Goal: Task Accomplishment & Management: Manage account settings

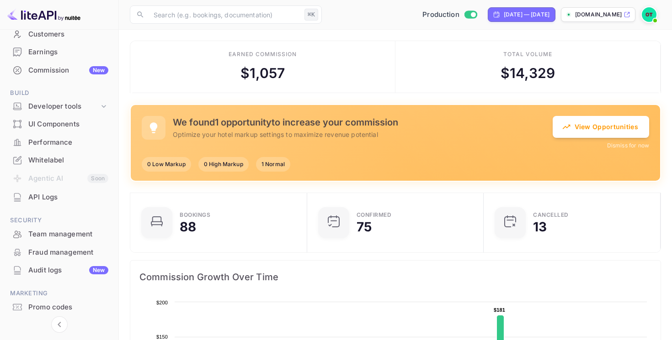
scroll to position [118, 0]
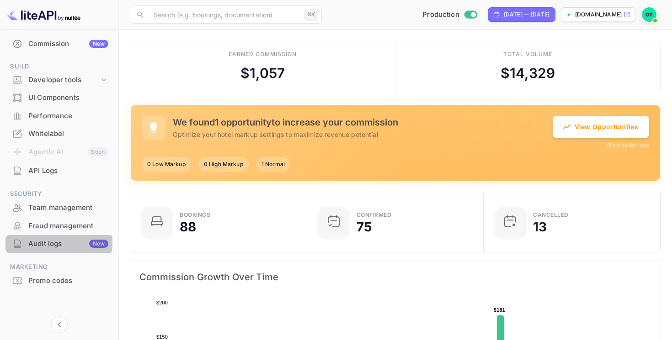
click at [48, 243] on div "Audit logs New" at bounding box center [68, 244] width 80 height 11
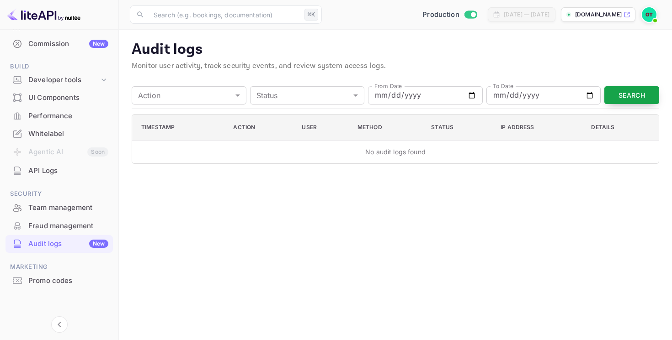
click at [639, 97] on button "Search" at bounding box center [631, 95] width 55 height 18
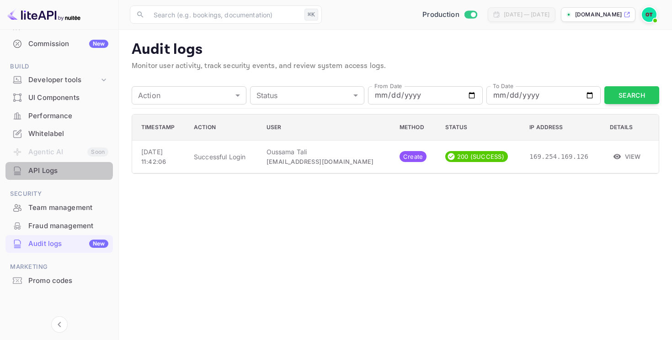
click at [52, 163] on div "API Logs" at bounding box center [58, 171] width 107 height 18
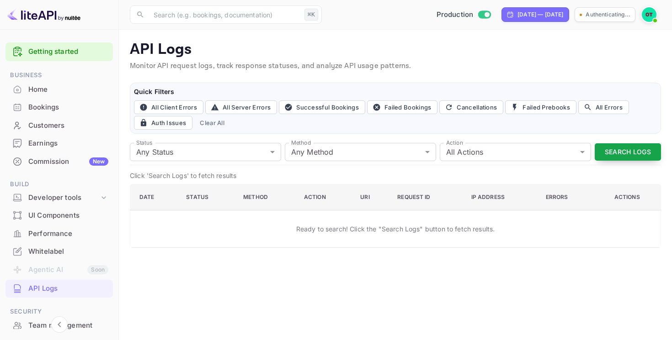
click at [624, 145] on button "Search Logs" at bounding box center [627, 152] width 66 height 18
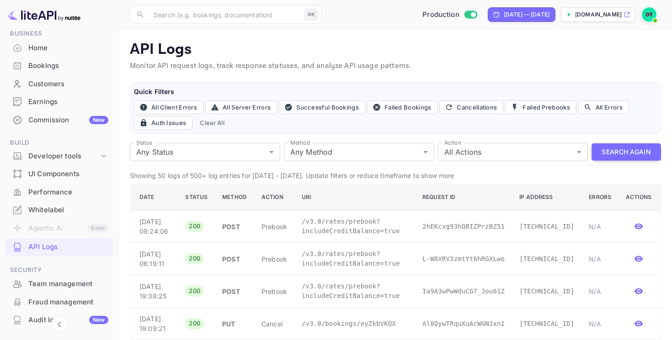
scroll to position [118, 0]
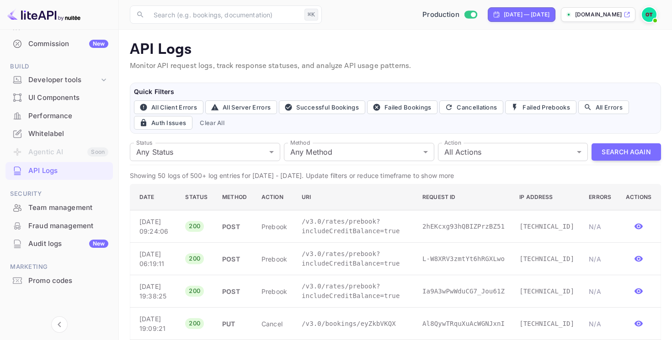
click at [76, 249] on div "Audit logs New" at bounding box center [58, 244] width 107 height 18
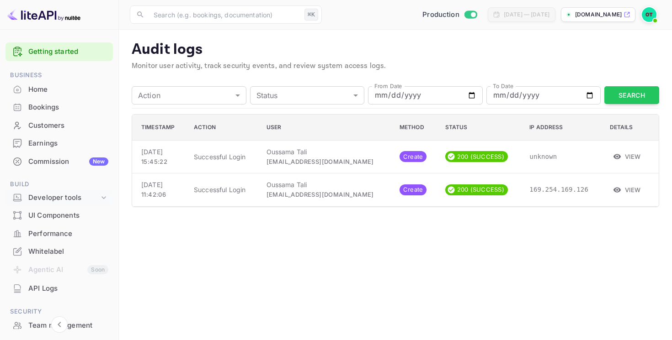
scroll to position [118, 0]
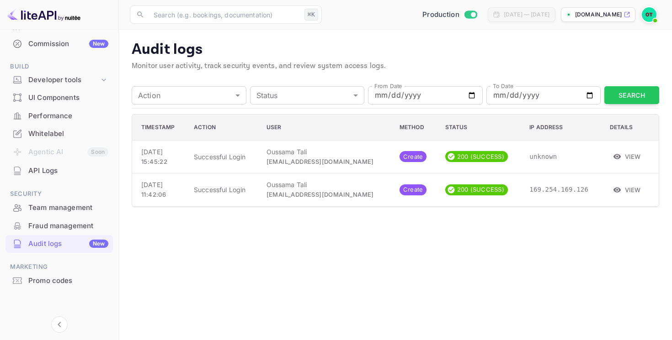
click at [60, 170] on div "API Logs" at bounding box center [68, 171] width 80 height 11
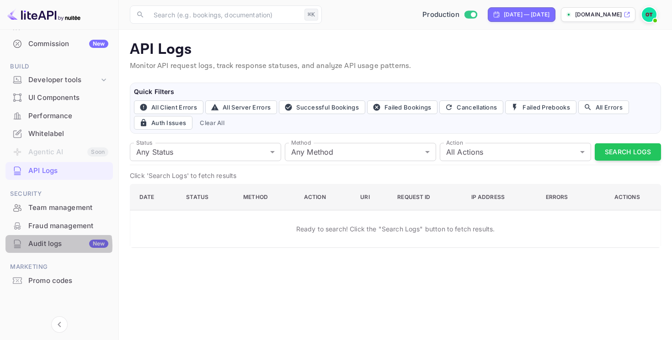
click at [52, 246] on div "Audit logs New" at bounding box center [68, 244] width 80 height 11
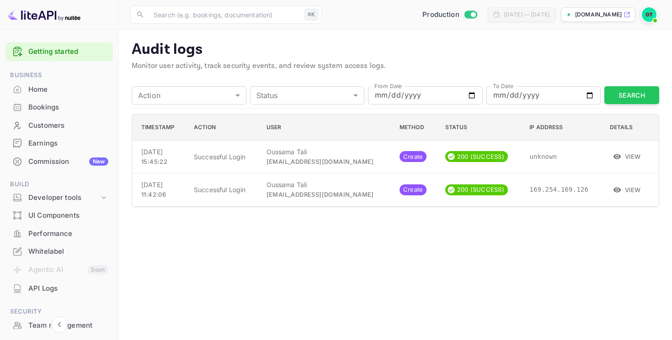
click at [649, 15] on img at bounding box center [648, 14] width 15 height 15
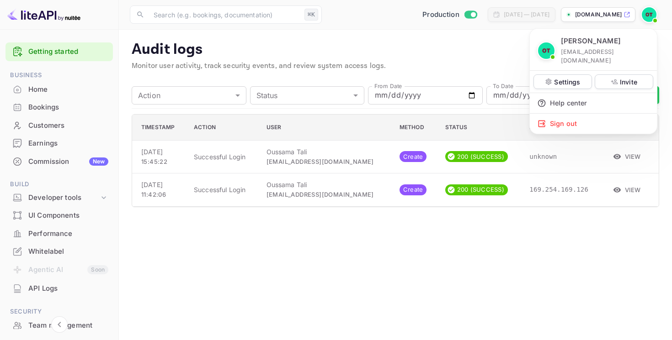
click at [649, 15] on div at bounding box center [336, 170] width 672 height 340
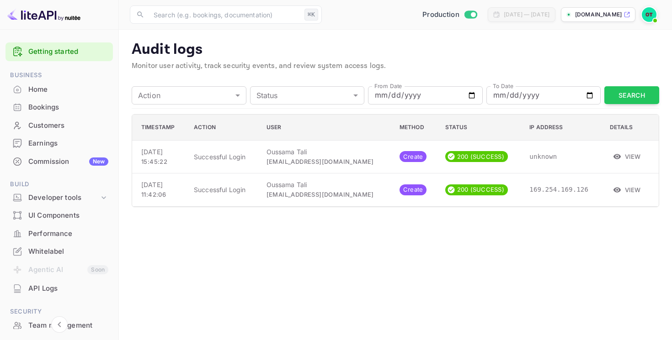
click at [42, 285] on div "API Logs" at bounding box center [68, 289] width 80 height 11
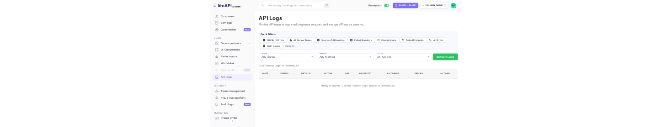
scroll to position [87, 0]
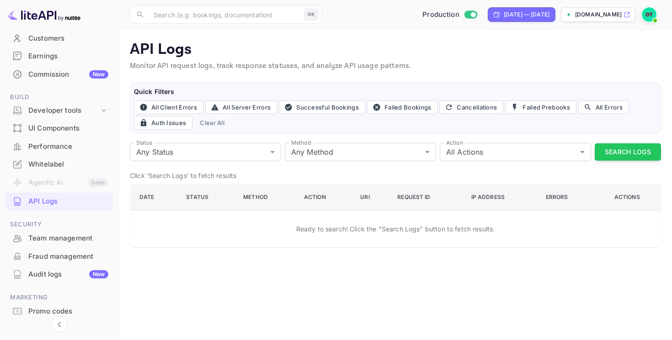
click at [44, 280] on div "Audit logs New" at bounding box center [68, 275] width 80 height 11
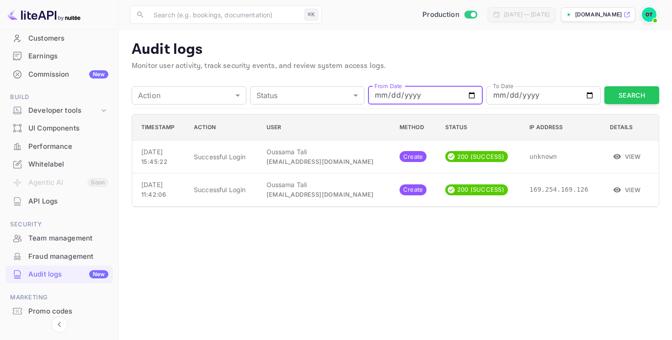
click at [447, 96] on input "From Date" at bounding box center [425, 95] width 115 height 18
click at [441, 67] on p "Monitor user activity, track security events, and review system access logs." at bounding box center [395, 66] width 527 height 11
click at [470, 94] on input "From Date" at bounding box center [425, 95] width 115 height 18
click at [458, 72] on div "Audit logs Monitor user activity, track security events, and review system acce…" at bounding box center [395, 58] width 527 height 35
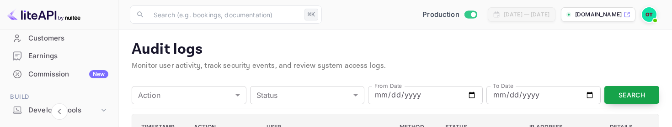
click at [611, 90] on button "Search" at bounding box center [631, 95] width 55 height 18
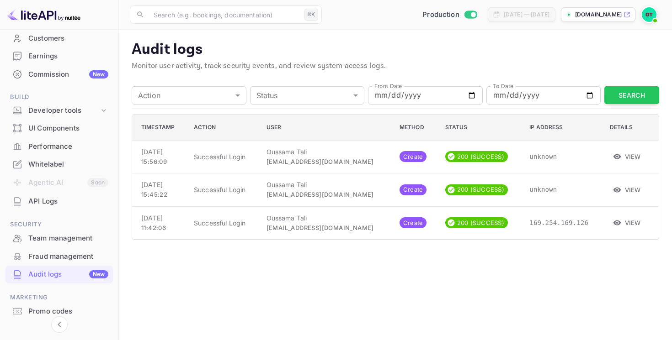
click at [405, 61] on p "Monitor user activity, track security events, and review system access logs." at bounding box center [395, 66] width 527 height 11
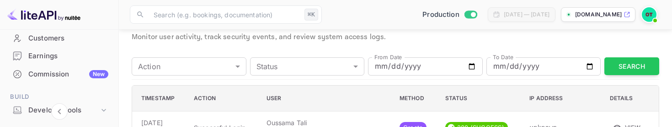
scroll to position [40, 0]
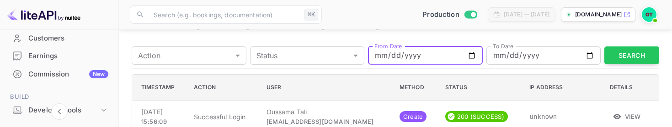
click at [380, 54] on input "From Date" at bounding box center [425, 56] width 115 height 18
click at [469, 51] on input "From Date" at bounding box center [425, 56] width 115 height 18
type input "2025-09-10"
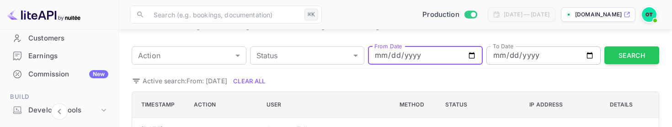
click at [587, 54] on input "To Date" at bounding box center [543, 56] width 115 height 18
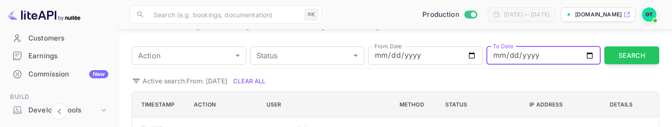
type input "2025-09-10"
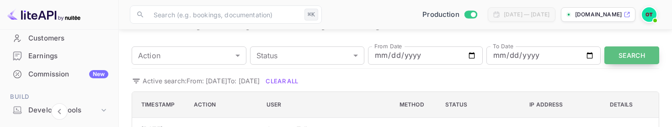
click at [622, 48] on button "Search" at bounding box center [631, 56] width 55 height 18
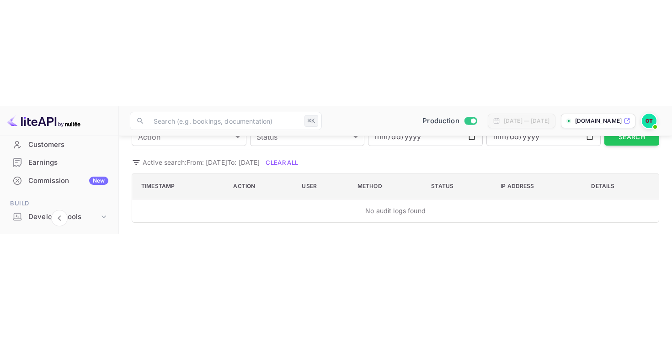
scroll to position [0, 0]
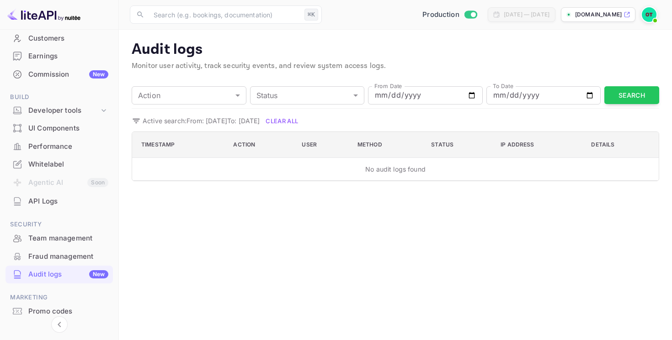
click at [657, 21] on span at bounding box center [654, 20] width 9 height 9
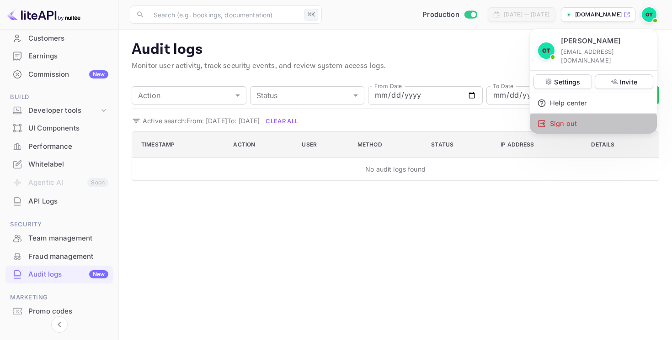
click at [577, 117] on div "Sign out" at bounding box center [593, 124] width 127 height 20
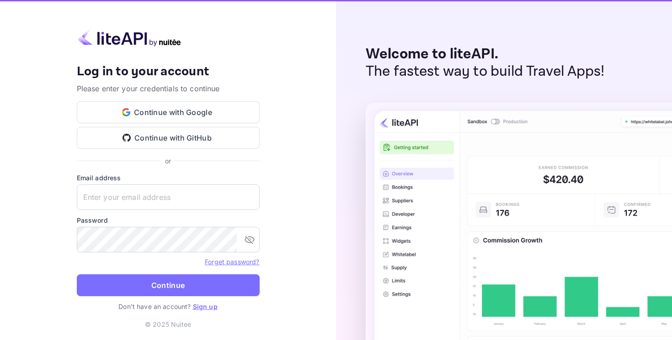
type input "billing@hotelprive.net"
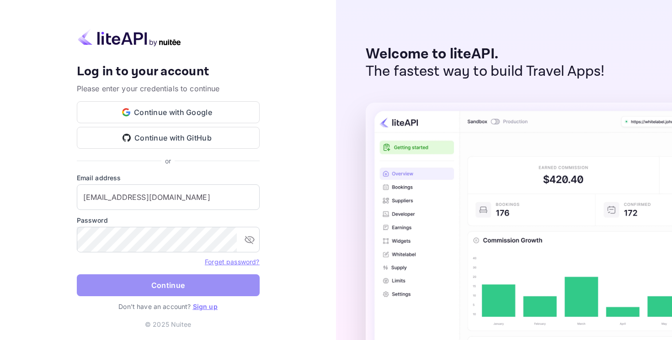
click at [175, 291] on button "Continue" at bounding box center [168, 286] width 183 height 22
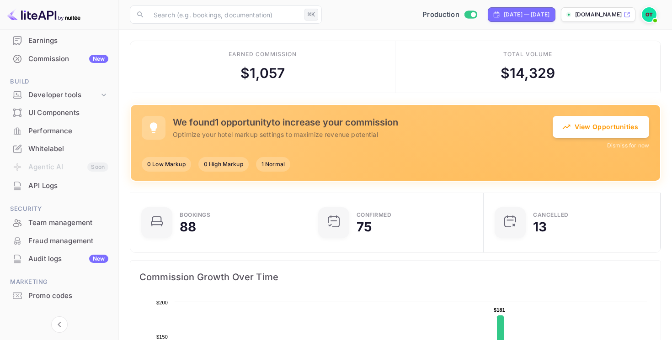
scroll to position [99, 0]
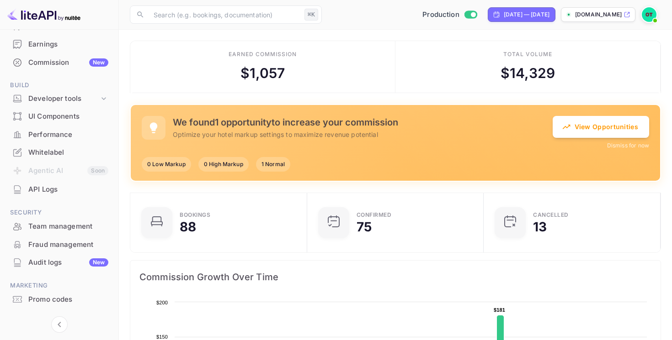
click at [63, 258] on div "Audit logs New" at bounding box center [68, 263] width 80 height 11
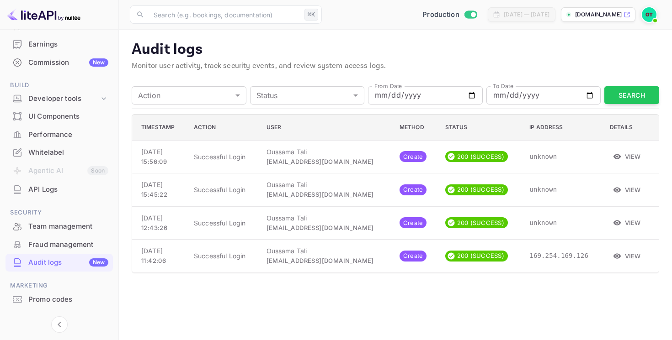
click at [648, 17] on img at bounding box center [648, 14] width 15 height 15
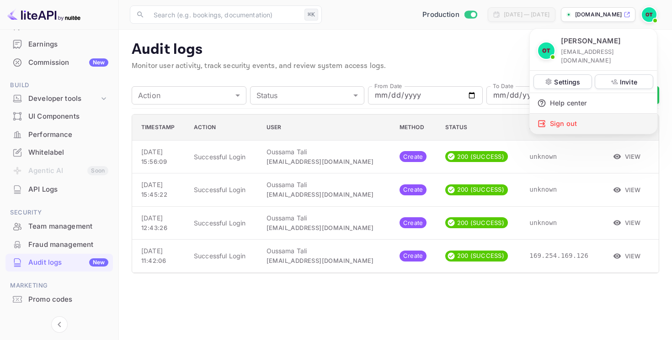
click at [596, 114] on div "Sign out" at bounding box center [593, 124] width 127 height 20
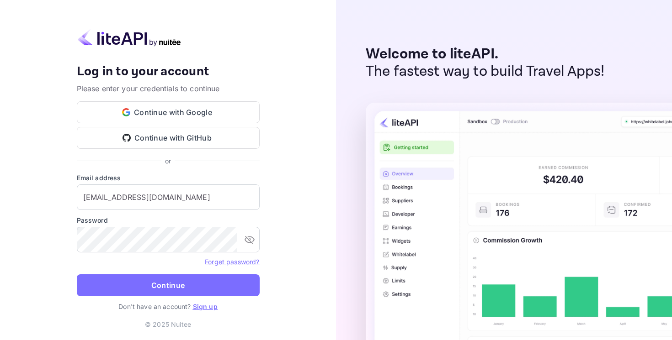
click at [70, 224] on div "Your account has been created successfully, a confirmation link has been sent t…" at bounding box center [168, 170] width 336 height 340
click at [252, 244] on icon "toggle password visibility" at bounding box center [249, 240] width 10 height 8
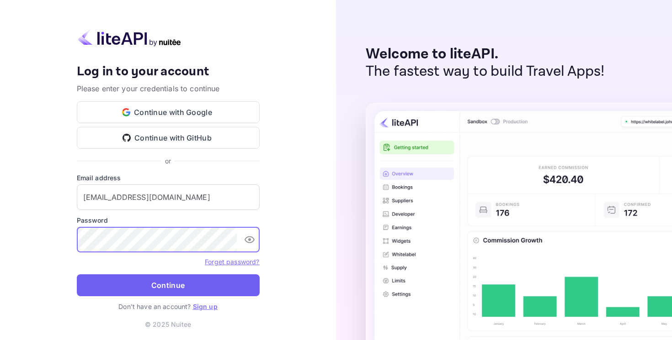
click at [156, 284] on button "Continue" at bounding box center [168, 286] width 183 height 22
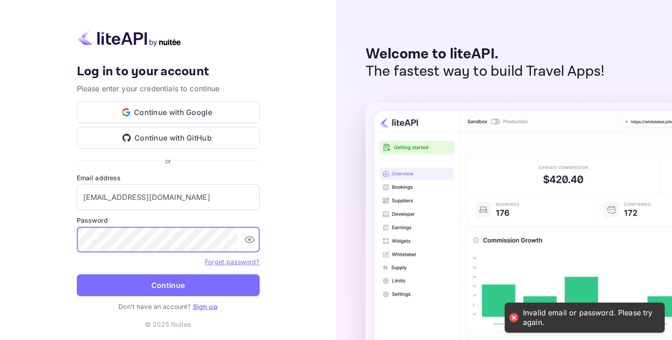
click at [77, 275] on button "Continue" at bounding box center [168, 286] width 183 height 22
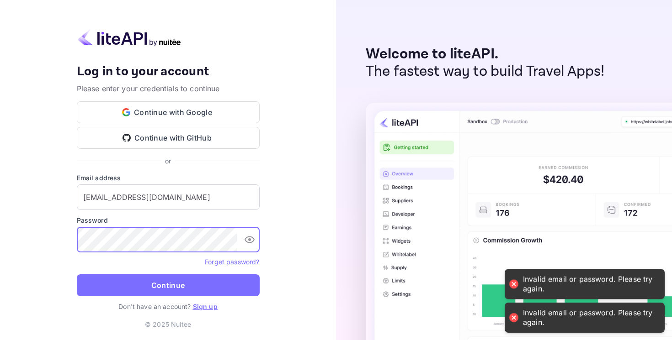
click at [77, 275] on button "Continue" at bounding box center [168, 286] width 183 height 22
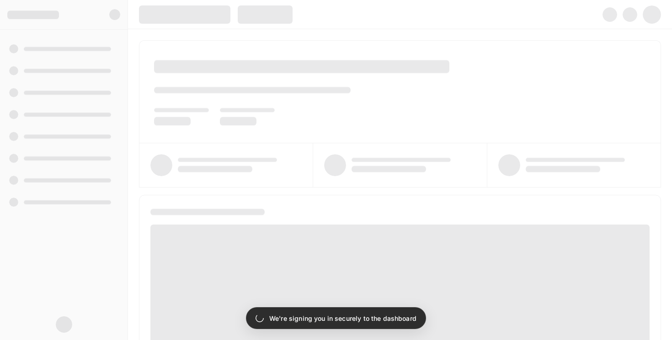
click at [140, 203] on div at bounding box center [400, 307] width 522 height 224
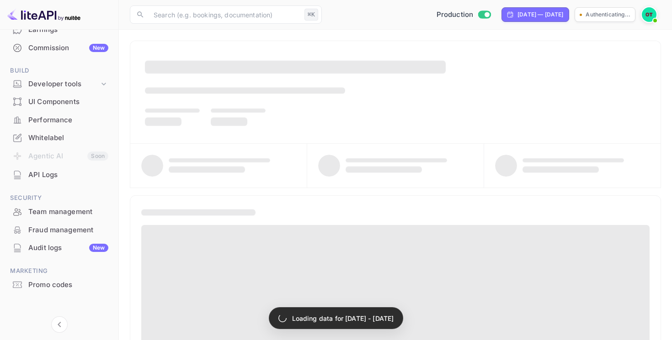
scroll to position [118, 0]
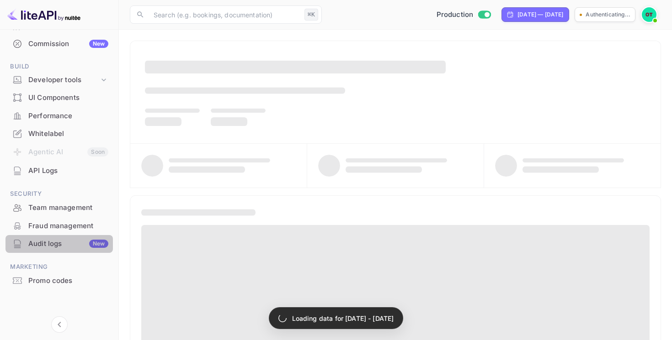
click at [63, 240] on div "Audit logs New" at bounding box center [68, 244] width 80 height 11
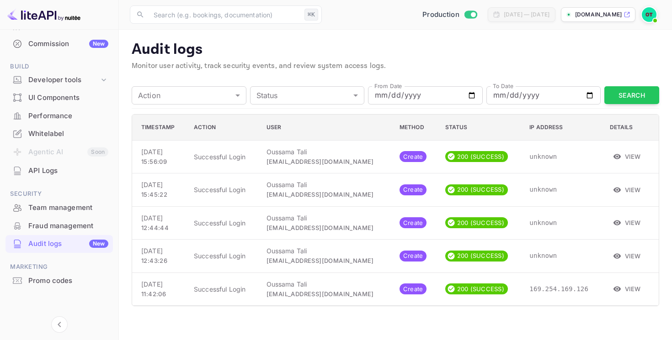
click at [652, 14] on img at bounding box center [648, 14] width 15 height 15
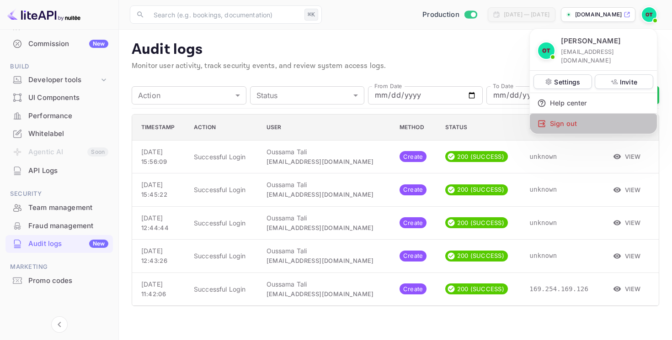
click at [571, 114] on div "Sign out" at bounding box center [593, 124] width 127 height 20
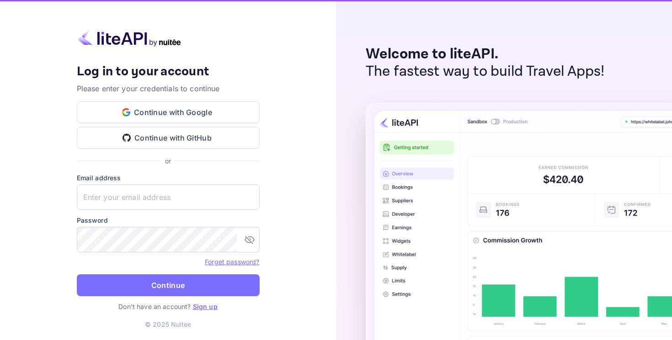
type input "billing@hotelprive.net"
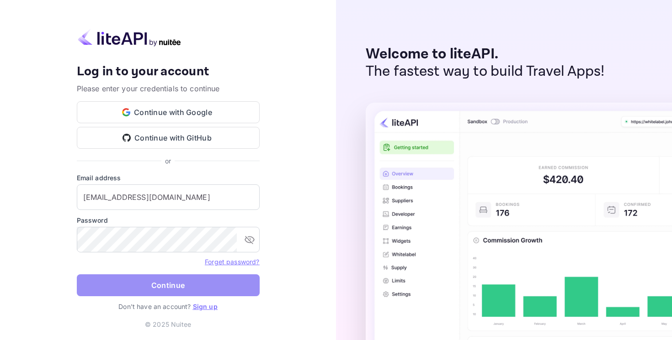
click at [173, 285] on button "Continue" at bounding box center [168, 286] width 183 height 22
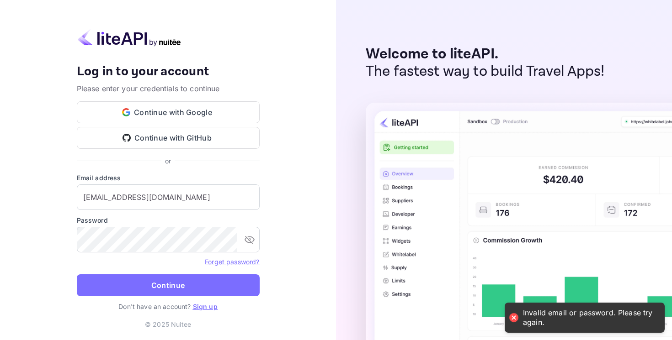
click at [559, 310] on div "Invalid email or password. Please try again." at bounding box center [589, 317] width 132 height 19
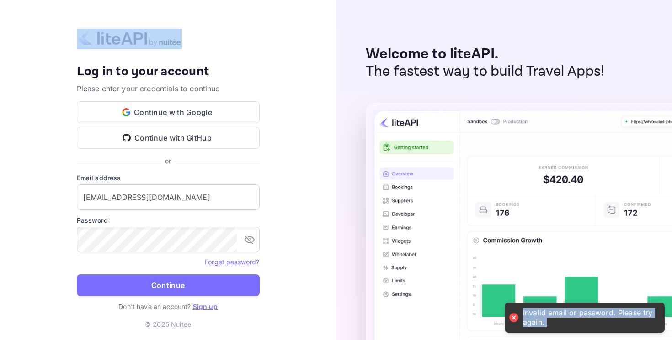
click at [559, 310] on div "Invalid email or password. Please try again." at bounding box center [589, 317] width 132 height 19
copy div "Invalid email or password. Please try again."
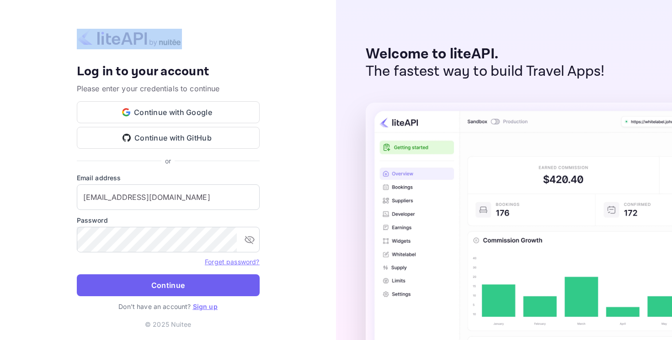
click at [210, 291] on button "Continue" at bounding box center [168, 286] width 183 height 22
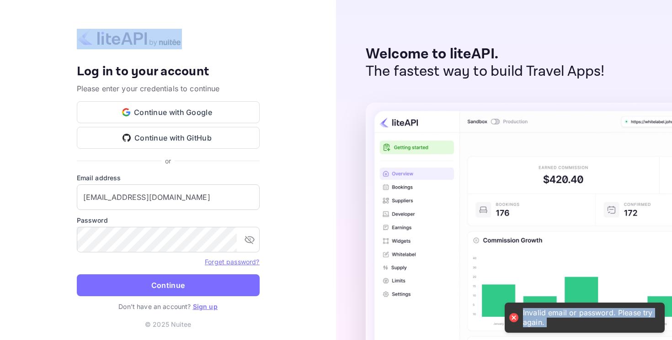
click at [312, 234] on div "Your account has been created successfully, a confirmation link has been sent t…" at bounding box center [168, 170] width 336 height 340
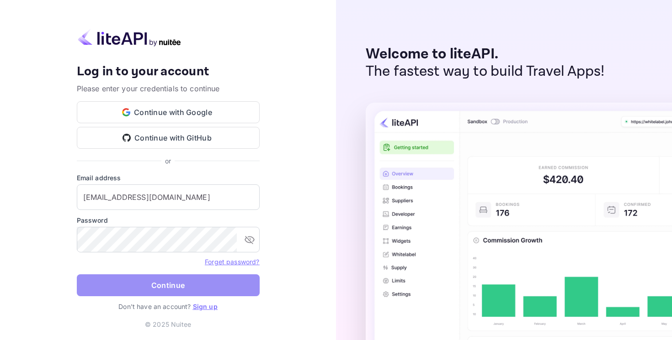
click at [239, 285] on button "Continue" at bounding box center [168, 286] width 183 height 22
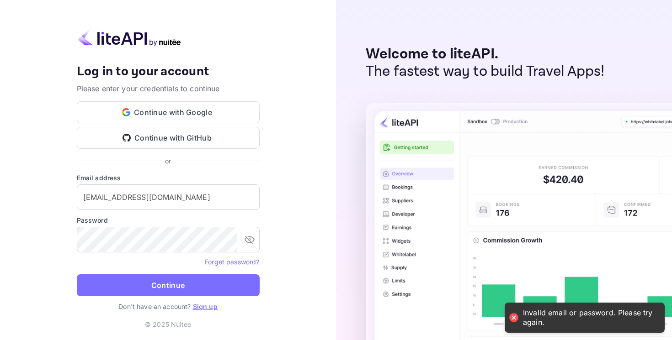
click at [544, 312] on div "Invalid email or password. Please try again." at bounding box center [589, 317] width 132 height 19
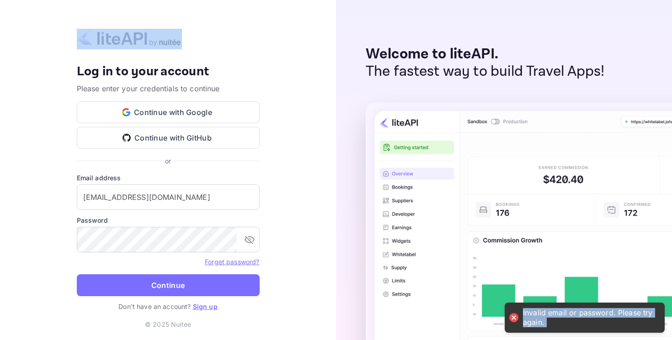
copy div "Invalid email or password. Please try again."
click at [355, 239] on div "Welcome to liteAPI. The fastest way to build Travel Apps!" at bounding box center [504, 170] width 336 height 340
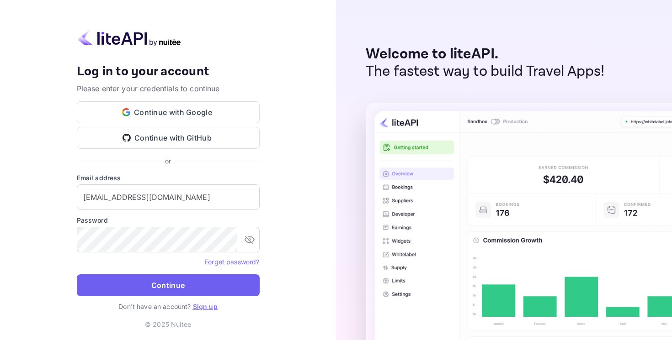
click at [186, 280] on button "Continue" at bounding box center [168, 286] width 183 height 22
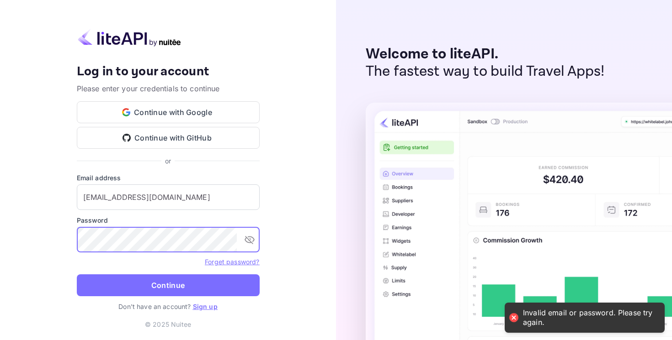
click at [77, 275] on button "Continue" at bounding box center [168, 286] width 183 height 22
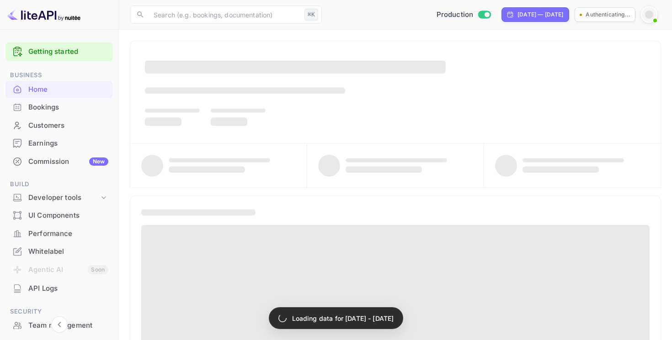
click at [652, 12] on div at bounding box center [649, 15] width 8 height 8
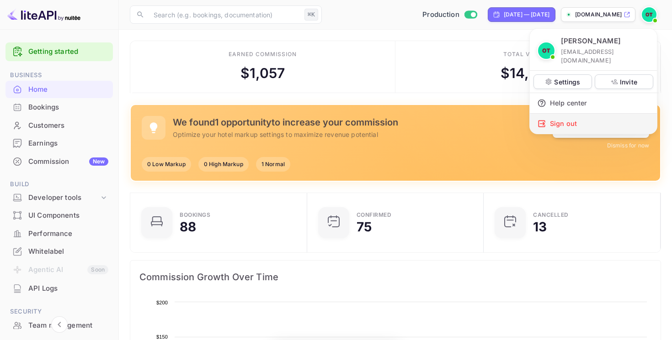
click at [577, 114] on div "Sign out" at bounding box center [593, 124] width 127 height 20
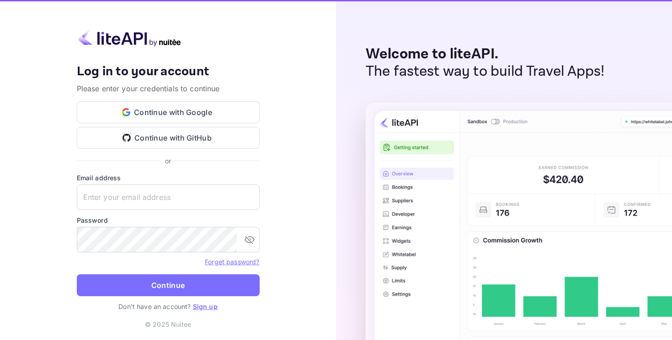
type input "[EMAIL_ADDRESS][DOMAIN_NAME]"
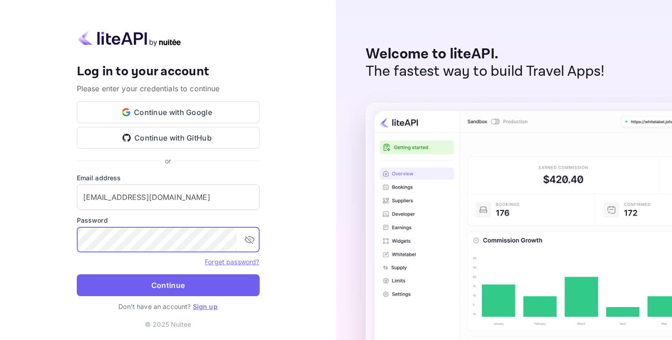
click at [148, 282] on button "Continue" at bounding box center [168, 286] width 183 height 22
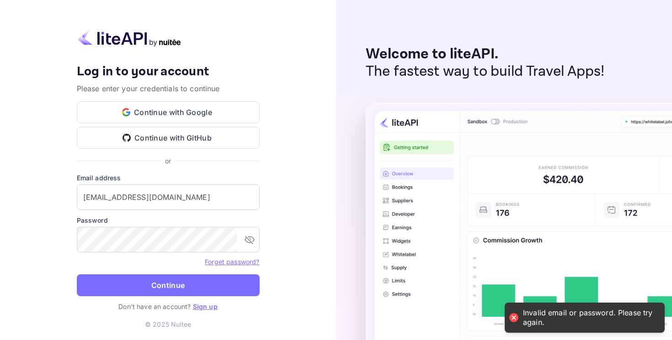
click at [319, 218] on div "Your account has been created successfully, a confirmation link has been sent t…" at bounding box center [168, 170] width 336 height 340
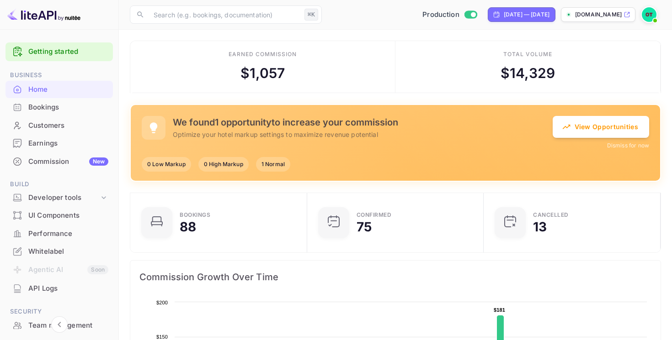
scroll to position [118, 0]
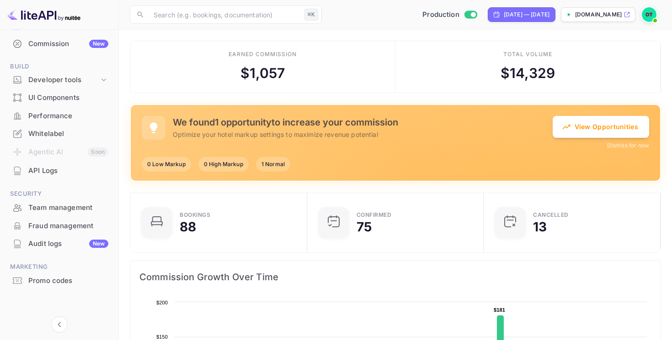
click at [53, 247] on div "Audit logs New" at bounding box center [68, 244] width 80 height 11
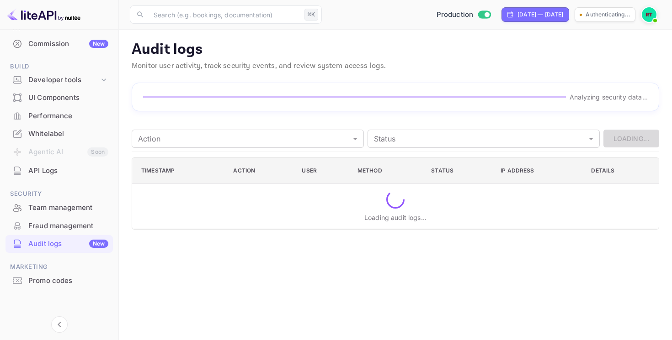
scroll to position [100, 0]
